Goal: Task Accomplishment & Management: Manage account settings

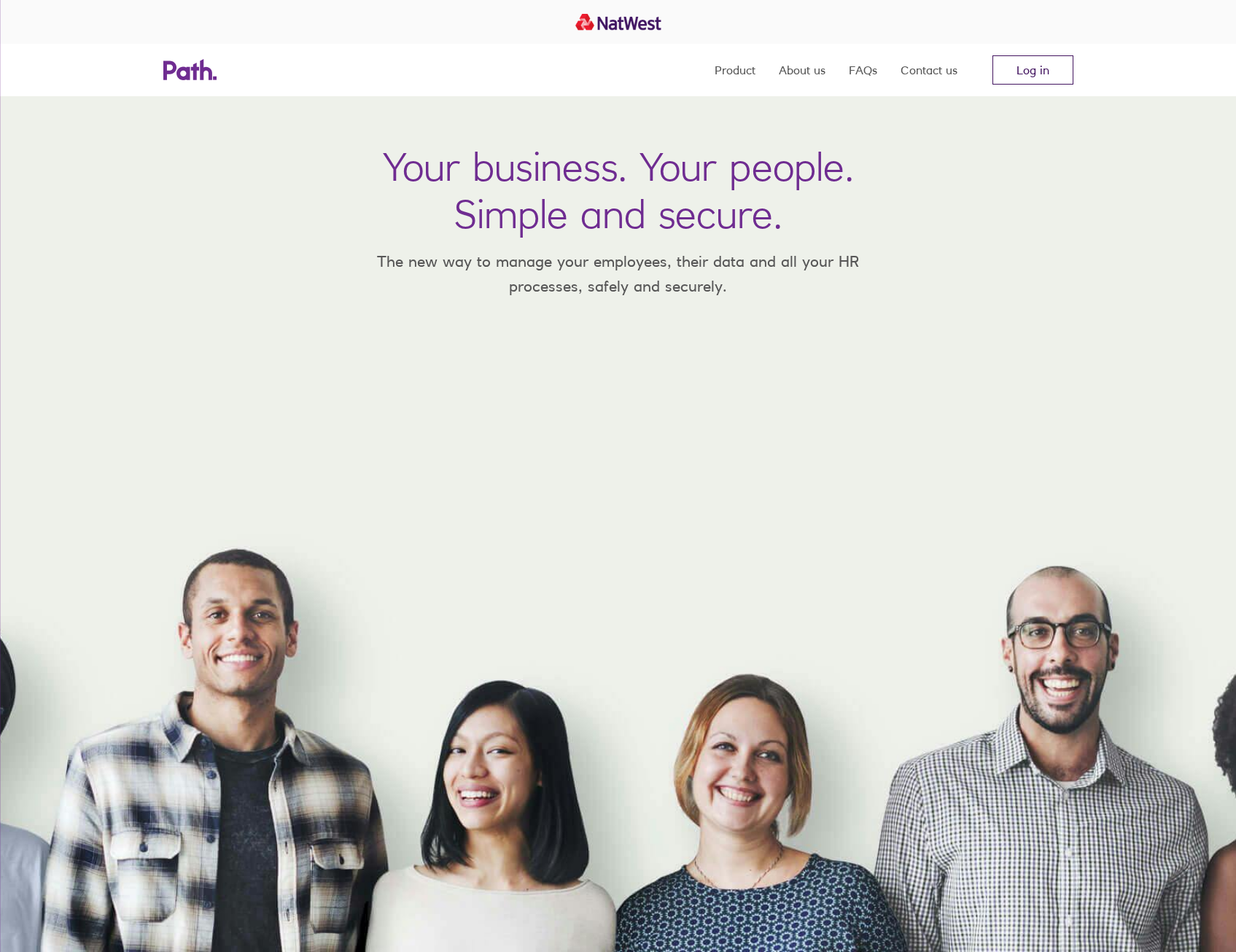
drag, startPoint x: 0, startPoint y: 0, endPoint x: 1038, endPoint y: 77, distance: 1040.9
click at [1039, 77] on link "Log in" at bounding box center [1032, 69] width 81 height 29
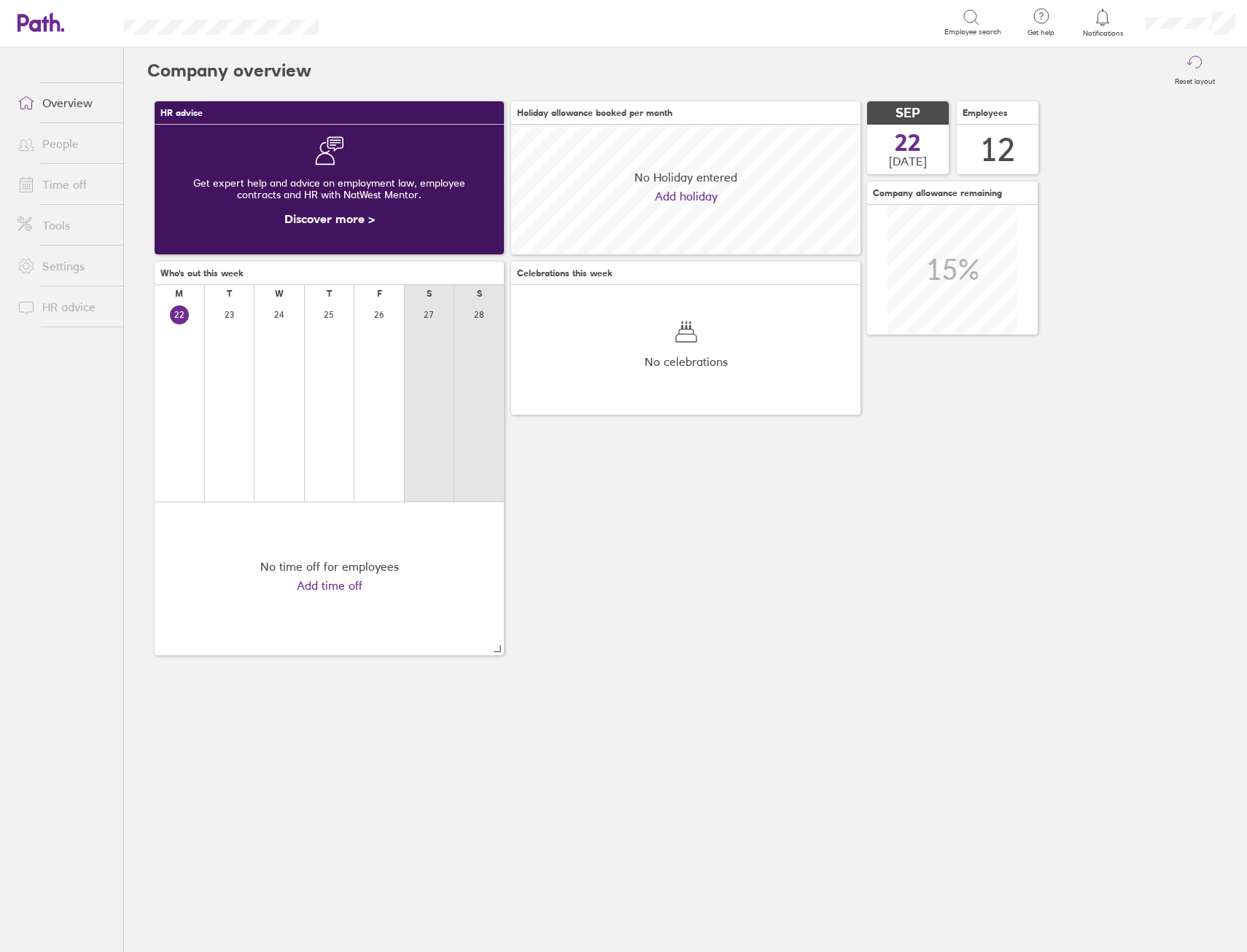
scroll to position [130, 349]
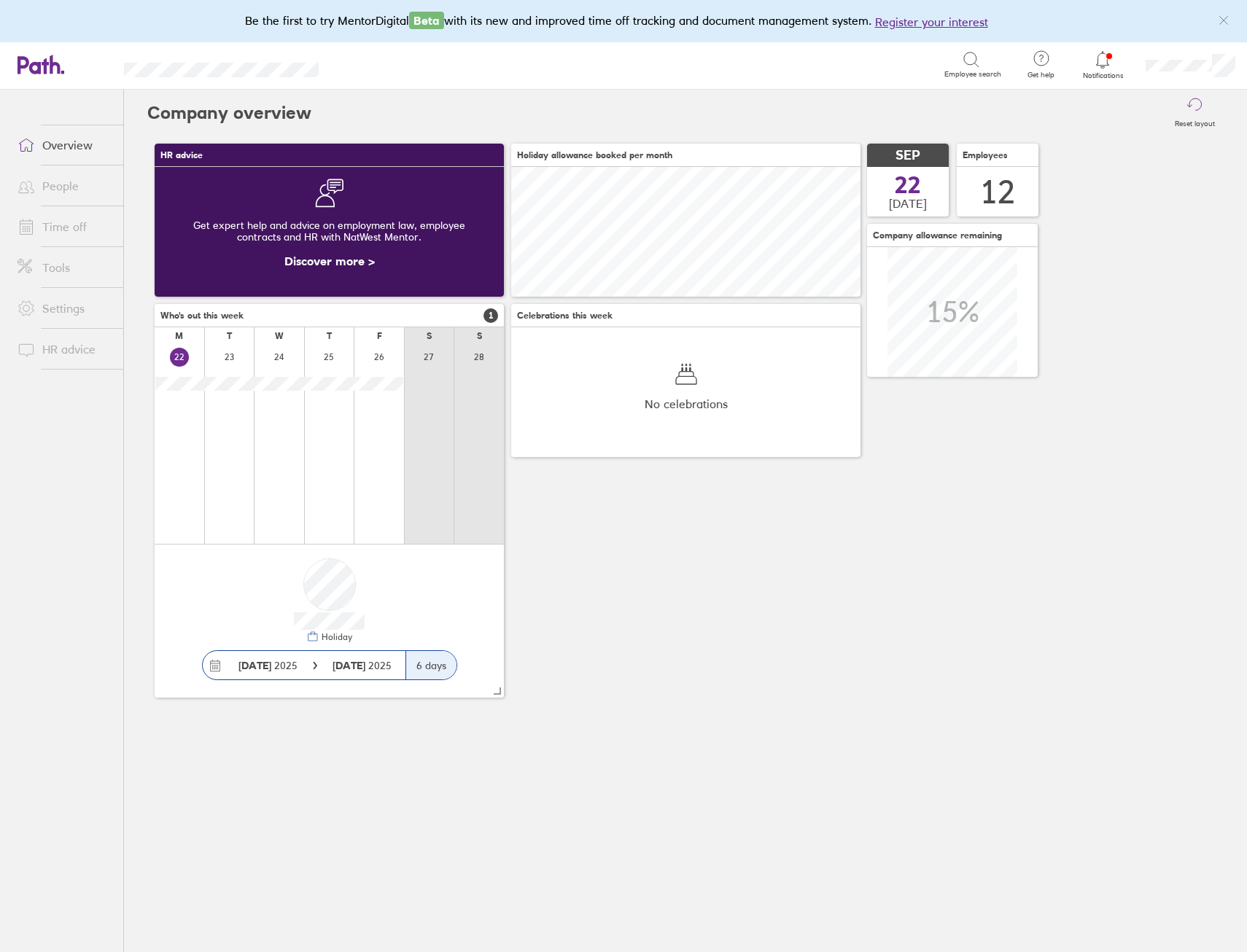
click at [331, 443] on div at bounding box center [329, 443] width 50 height 199
click at [62, 230] on link "Time off" at bounding box center [64, 226] width 118 height 29
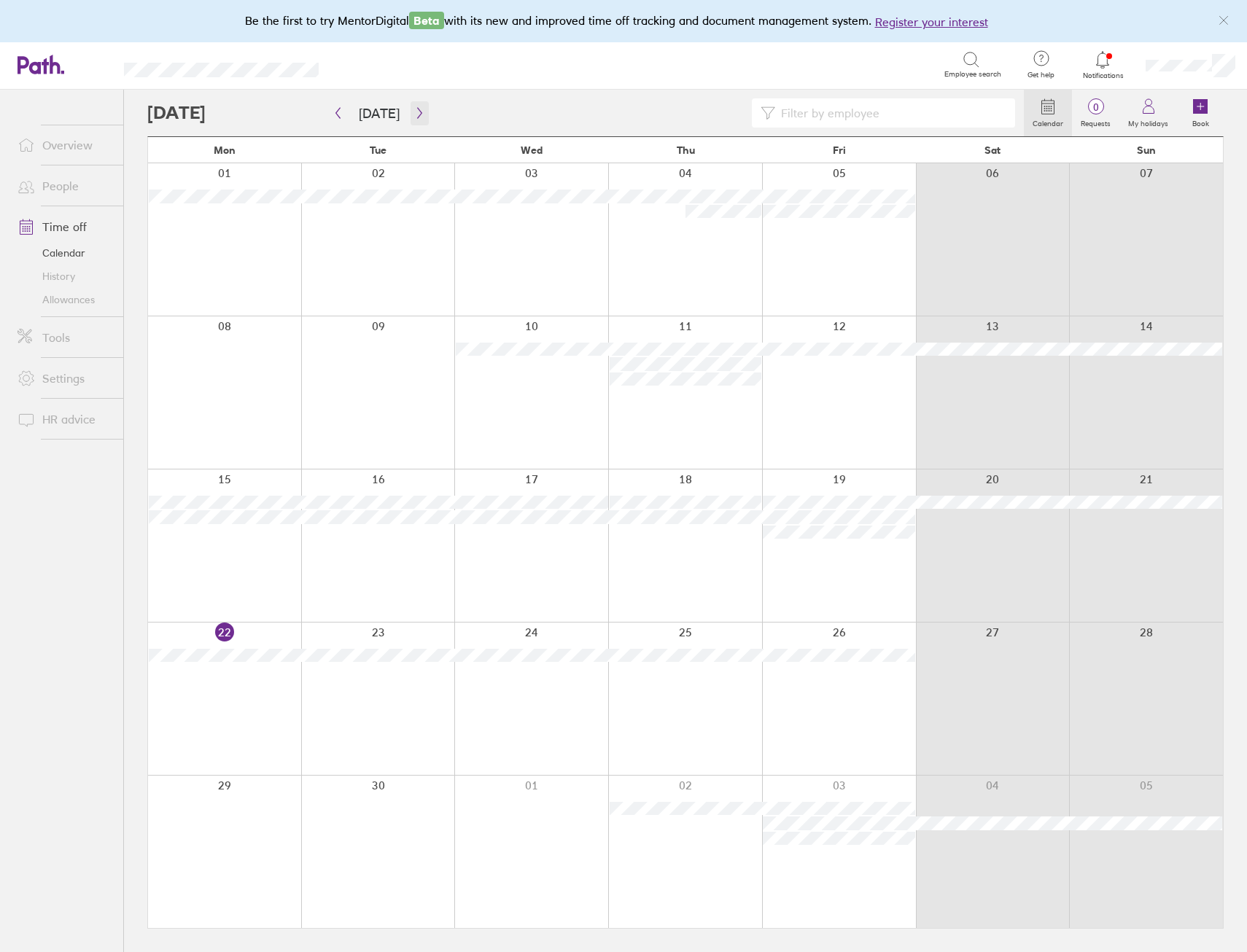
click at [415, 114] on icon "button" at bounding box center [420, 113] width 11 height 11
click at [418, 114] on icon "button" at bounding box center [420, 113] width 11 height 11
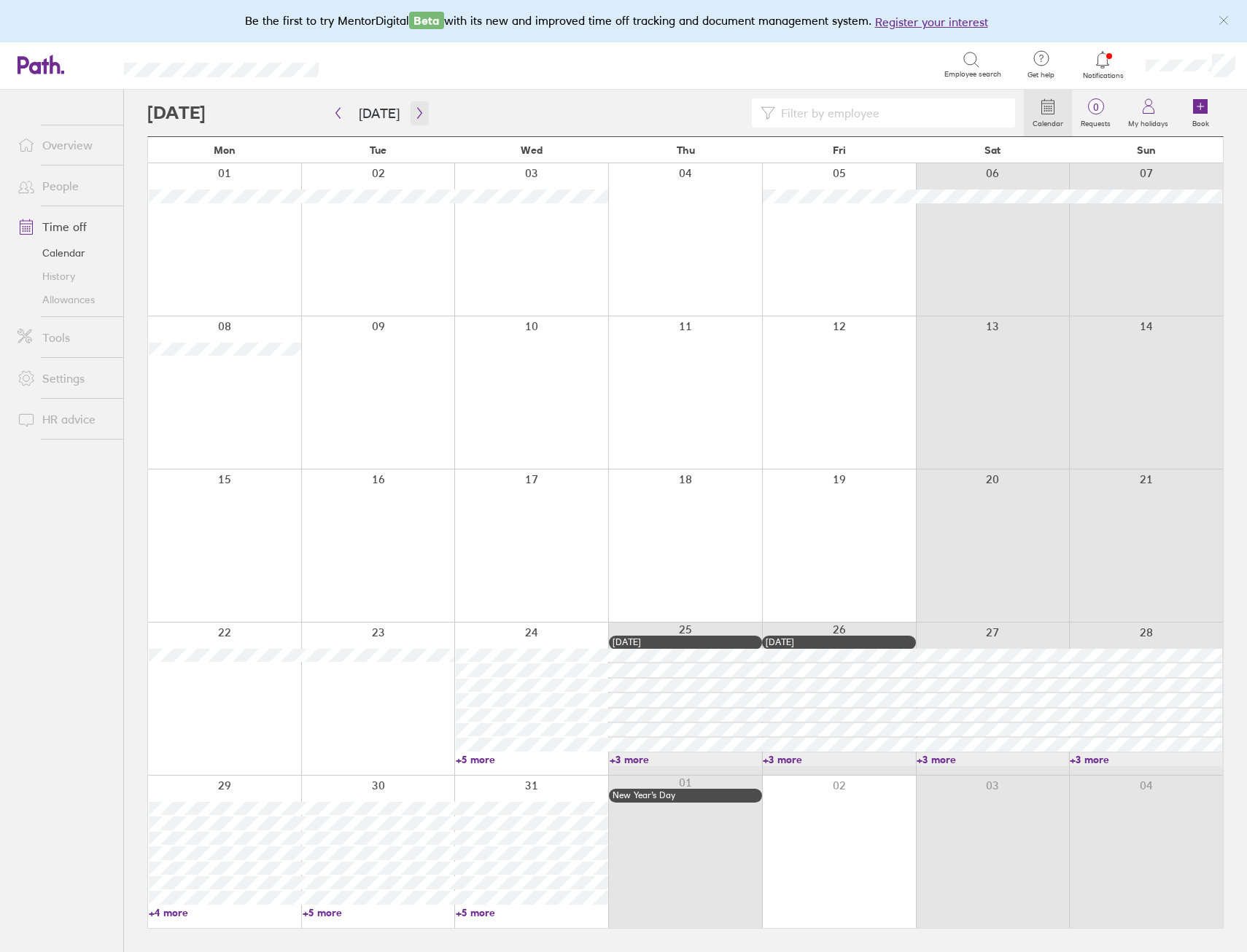
click at [418, 114] on icon "button" at bounding box center [420, 113] width 11 height 11
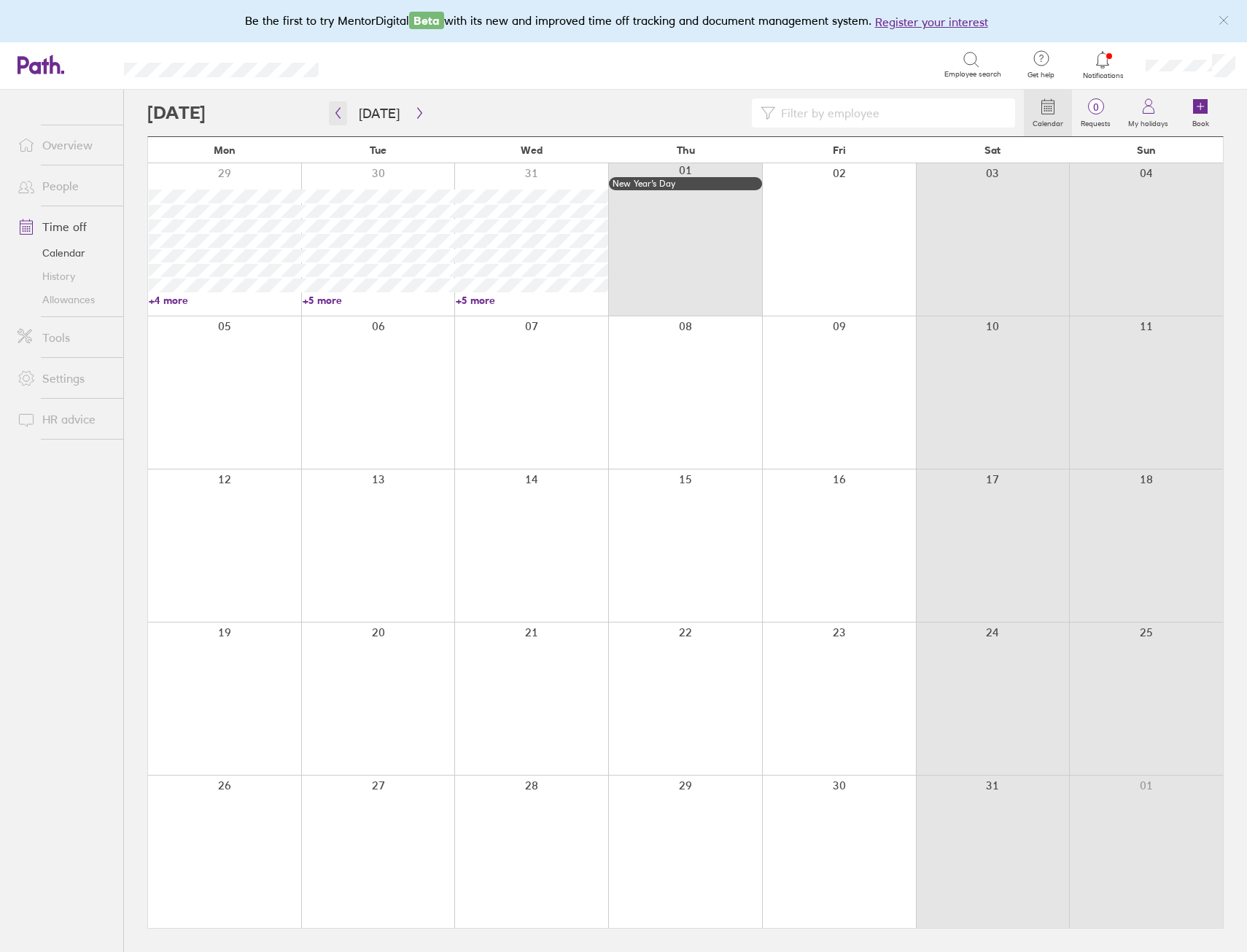
click at [343, 111] on button "button" at bounding box center [338, 114] width 19 height 24
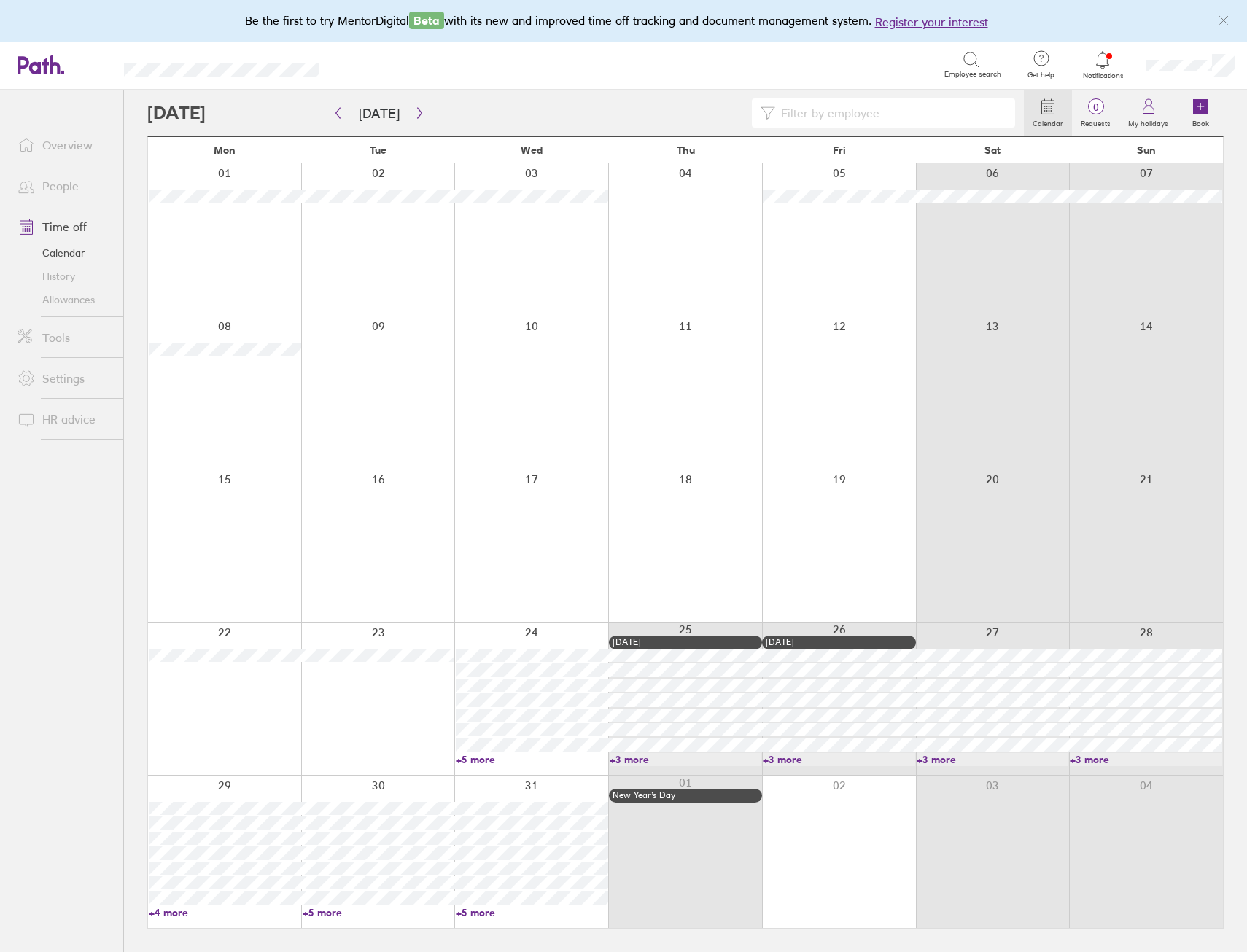
click at [827, 801] on div at bounding box center [838, 851] width 154 height 152
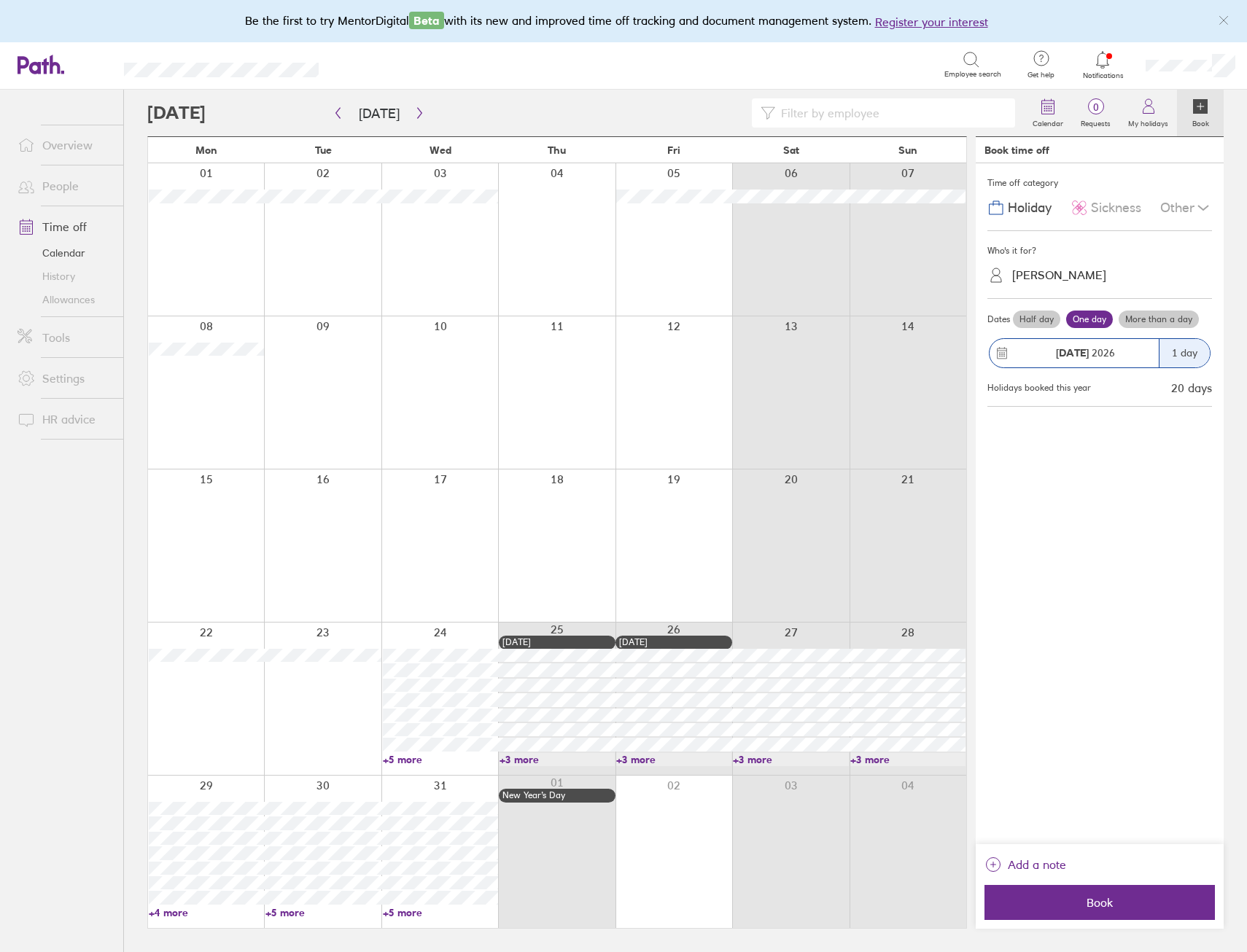
click at [664, 798] on div at bounding box center [673, 851] width 117 height 152
click at [42, 185] on span at bounding box center [23, 186] width 36 height 18
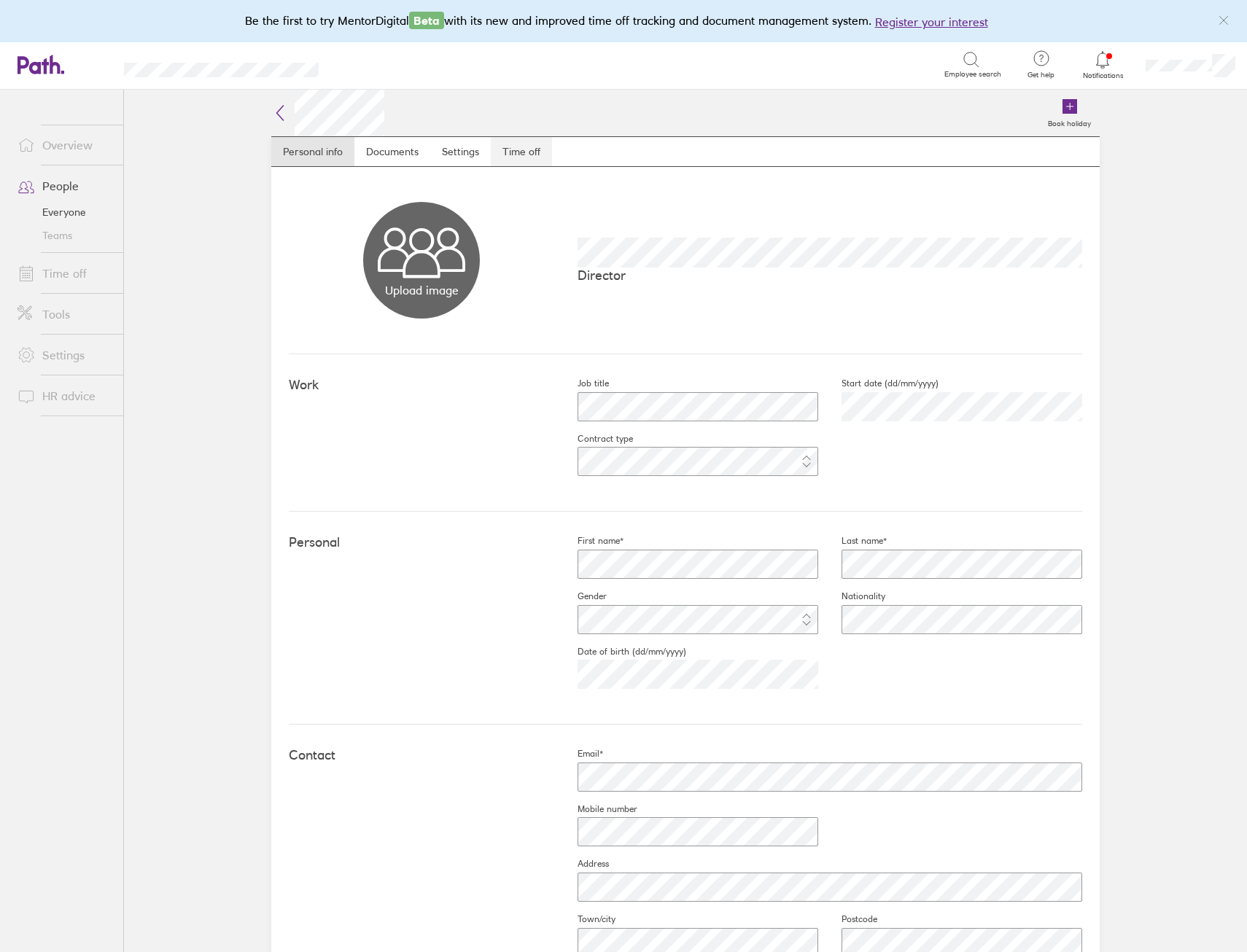
click at [511, 154] on link "Time off" at bounding box center [522, 151] width 62 height 29
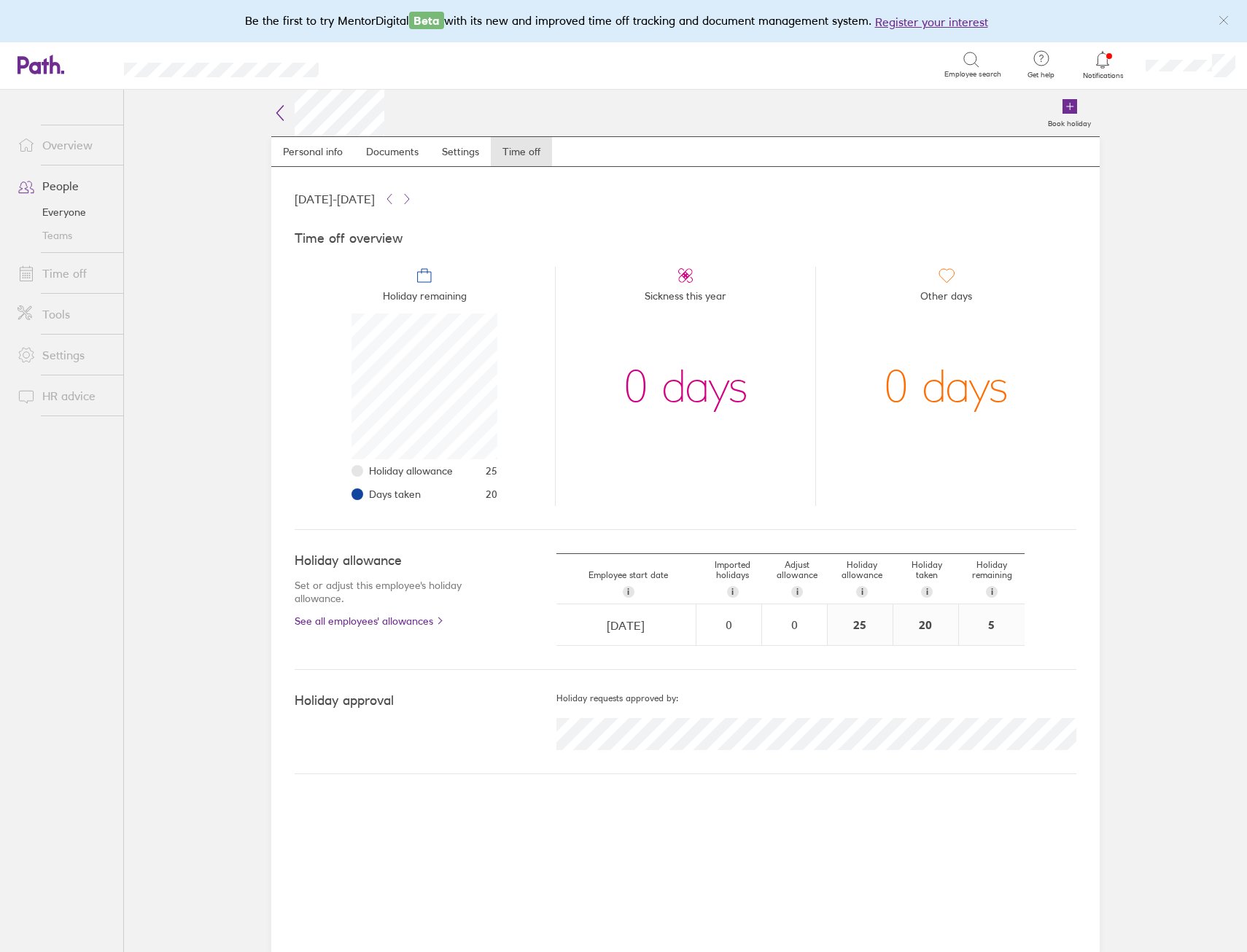
scroll to position [146, 146]
